Goal: Transaction & Acquisition: Obtain resource

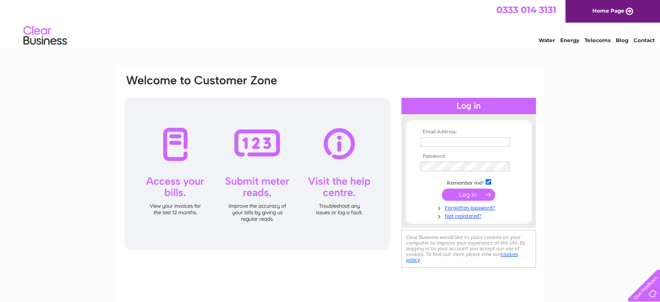
type input "alison.blackmore1@btinternet.com"
click at [481, 194] on input "submit" at bounding box center [468, 194] width 53 height 12
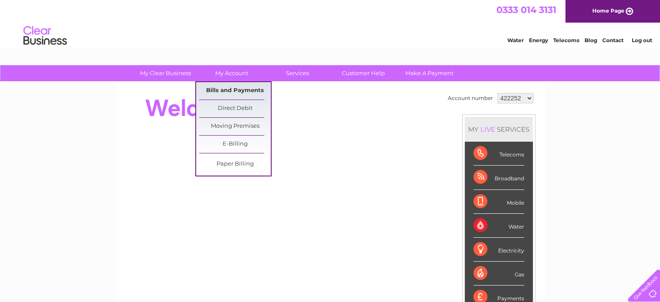
click at [238, 90] on link "Bills and Payments" at bounding box center [235, 90] width 72 height 17
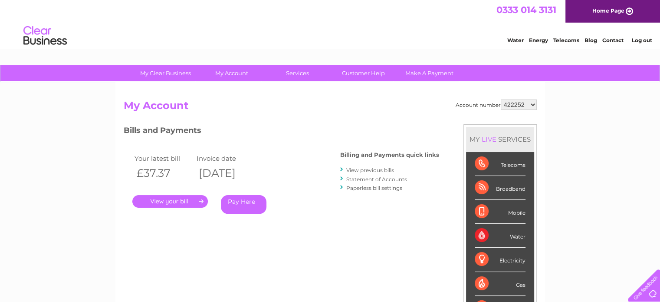
click at [186, 199] on link "." at bounding box center [170, 201] width 76 height 13
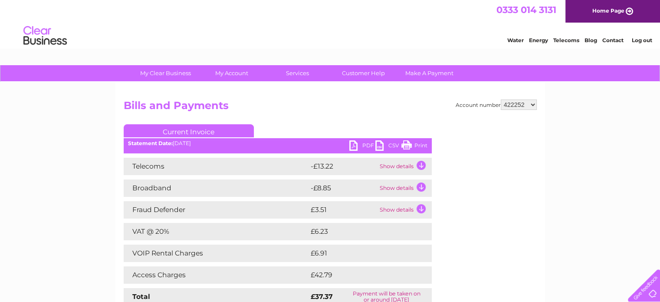
click at [417, 165] on td "Show details" at bounding box center [405, 166] width 54 height 17
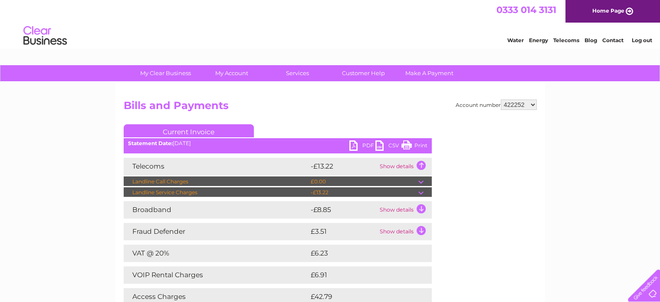
click at [420, 207] on td "Show details" at bounding box center [405, 209] width 54 height 17
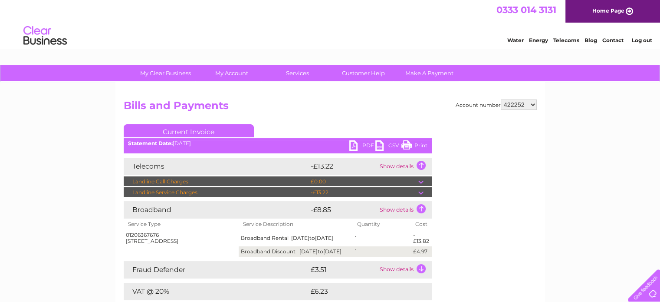
click at [358, 148] on link "PDF" at bounding box center [362, 146] width 26 height 13
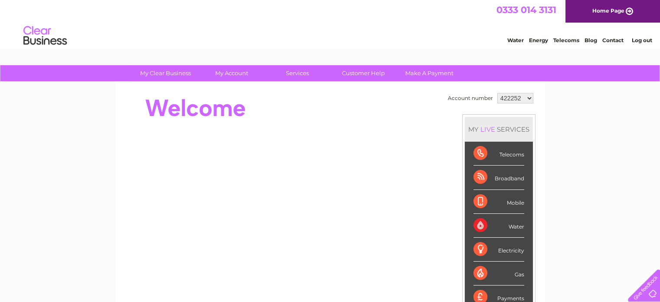
drag, startPoint x: 0, startPoint y: 0, endPoint x: 554, endPoint y: 101, distance: 563.2
click at [528, 97] on select "422252 1031189" at bounding box center [515, 98] width 36 height 10
select select "1031189"
click at [497, 93] on select "422252 1031189" at bounding box center [515, 98] width 36 height 10
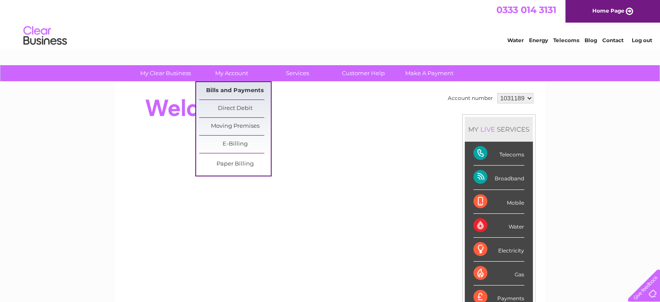
click at [240, 89] on link "Bills and Payments" at bounding box center [235, 90] width 72 height 17
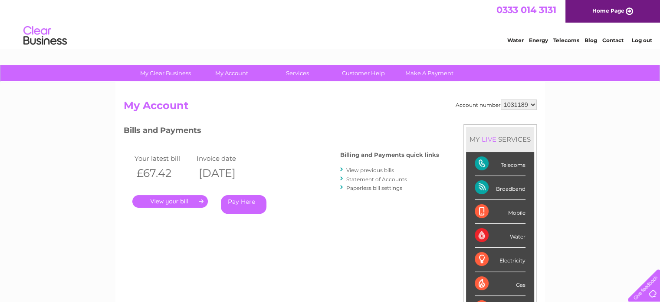
click at [179, 207] on div "Your latest bill Invoice date £67.42 [DATE] . Pay Here" at bounding box center [219, 185] width 191 height 82
click at [183, 203] on link "." at bounding box center [170, 201] width 76 height 13
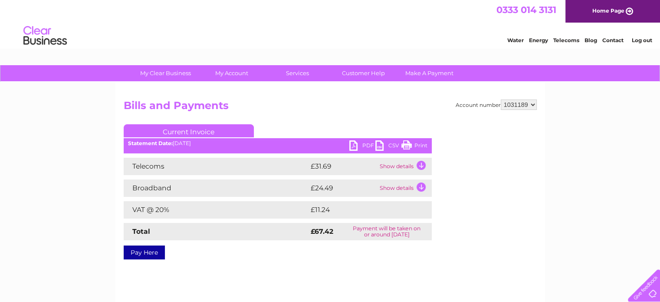
click at [421, 164] on td "Show details" at bounding box center [405, 166] width 54 height 17
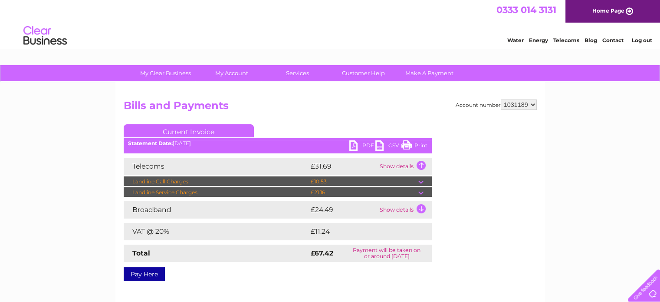
click at [419, 209] on td "Show details" at bounding box center [405, 209] width 54 height 17
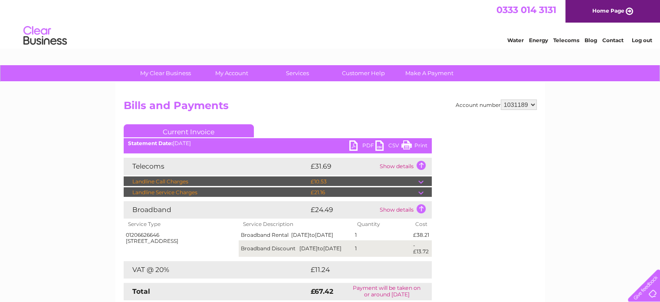
click at [361, 142] on link "PDF" at bounding box center [362, 146] width 26 height 13
